Goal: Task Accomplishment & Management: Manage account settings

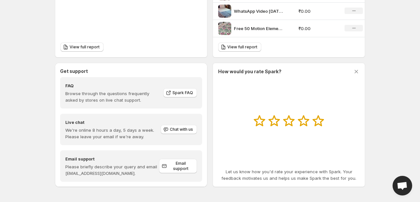
scroll to position [146, 0]
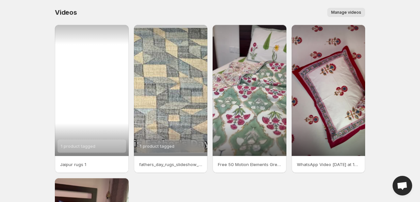
click at [91, 68] on div "1 product tagged" at bounding box center [92, 90] width 74 height 131
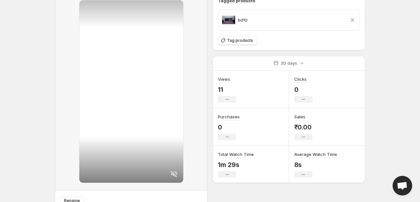
scroll to position [62, 0]
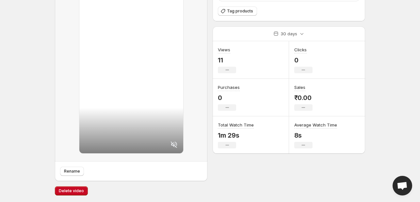
click at [150, 88] on div at bounding box center [131, 62] width 104 height 182
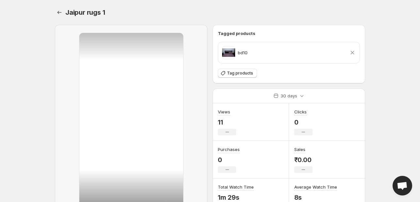
scroll to position [0, 0]
click at [146, 88] on div at bounding box center [131, 124] width 104 height 182
click at [153, 69] on div at bounding box center [131, 124] width 104 height 182
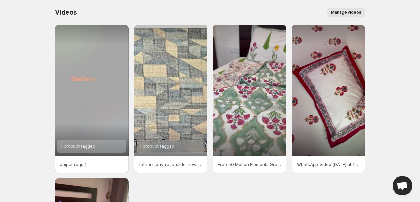
click at [342, 8] on button "Manage videos" at bounding box center [346, 12] width 38 height 9
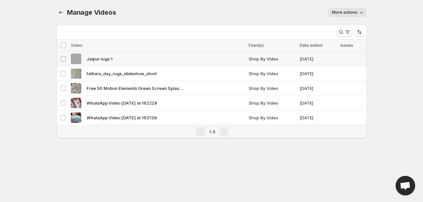
click at [63, 56] on span at bounding box center [63, 59] width 6 height 6
click at [354, 45] on span "Delete" at bounding box center [355, 45] width 13 height 5
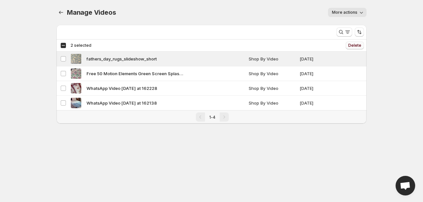
click at [351, 46] on span "Delete" at bounding box center [355, 45] width 13 height 5
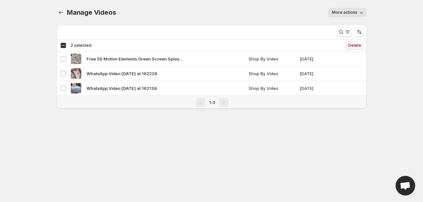
click at [202, 104] on div "Pagination" at bounding box center [200, 102] width 9 height 9
click at [342, 10] on span "More actions" at bounding box center [344, 12] width 25 height 5
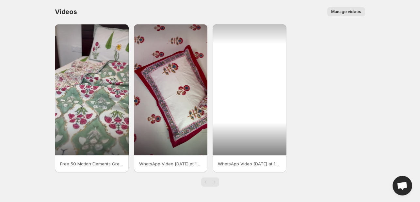
scroll to position [1, 0]
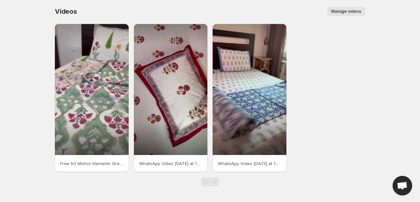
drag, startPoint x: 346, startPoint y: 5, endPoint x: 342, endPoint y: 10, distance: 7.0
click at [345, 5] on div "Videos. This page is ready Videos Manage videos More actions Manage videos" at bounding box center [210, 11] width 310 height 25
click at [342, 11] on span "Manage videos" at bounding box center [346, 11] width 30 height 5
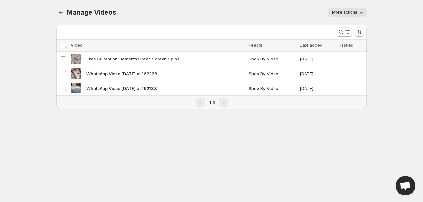
click at [353, 18] on div "Manage Videos. This page is ready Manage Videos More actions More actions More …" at bounding box center [212, 12] width 310 height 25
click at [352, 12] on span "More actions" at bounding box center [344, 12] width 25 height 5
click at [184, 24] on div "Manage Videos. This page is ready Manage Videos More actions More actions More …" at bounding box center [212, 12] width 310 height 25
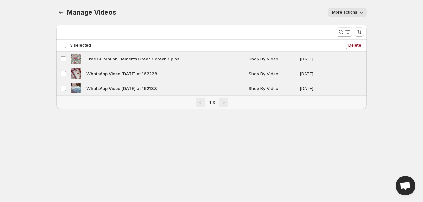
click at [61, 46] on div "Deselect all 3 videos 3 selected" at bounding box center [75, 45] width 31 height 6
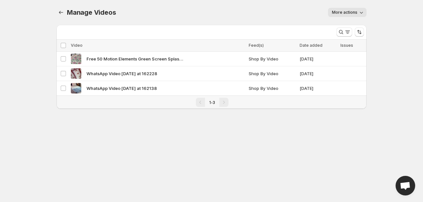
click at [222, 102] on div "Pagination" at bounding box center [224, 102] width 9 height 9
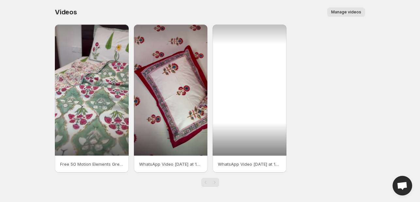
scroll to position [1, 0]
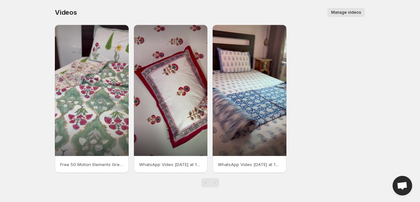
scroll to position [1, 0]
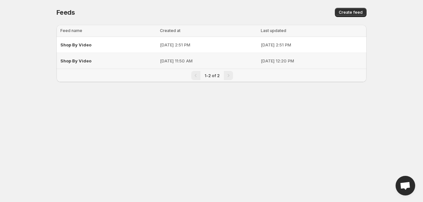
click at [73, 62] on span "Shop By Video" at bounding box center [75, 60] width 31 height 5
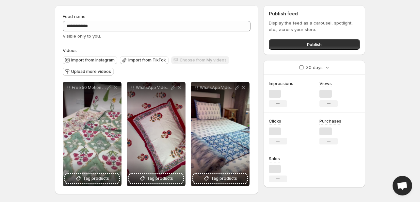
scroll to position [20, 0]
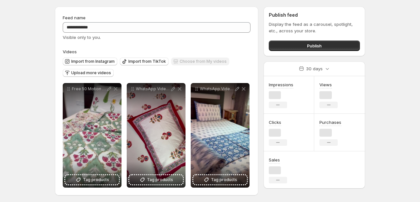
scroll to position [20, 0]
